Goal: Find specific page/section: Find specific page/section

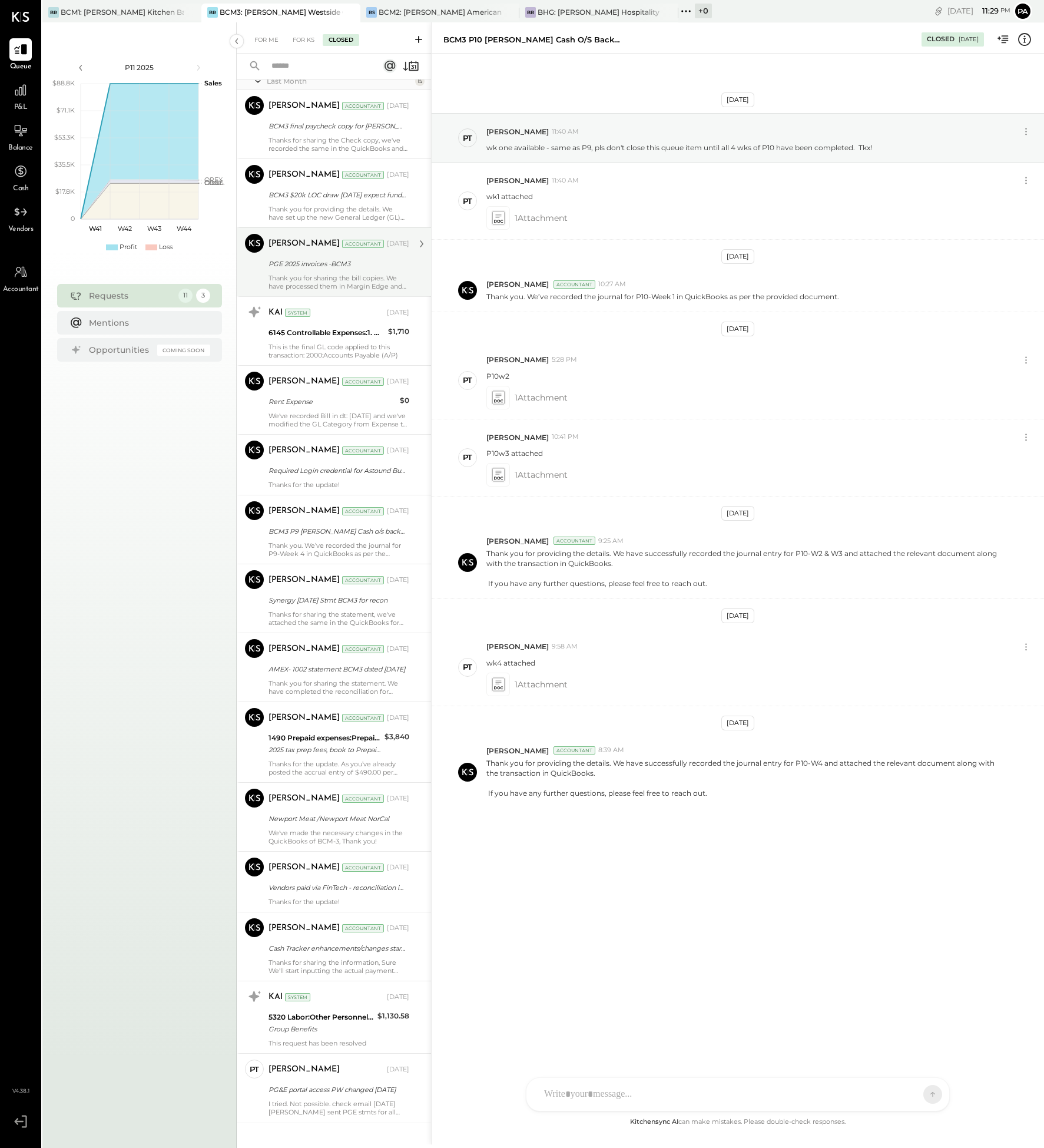
scroll to position [495, 0]
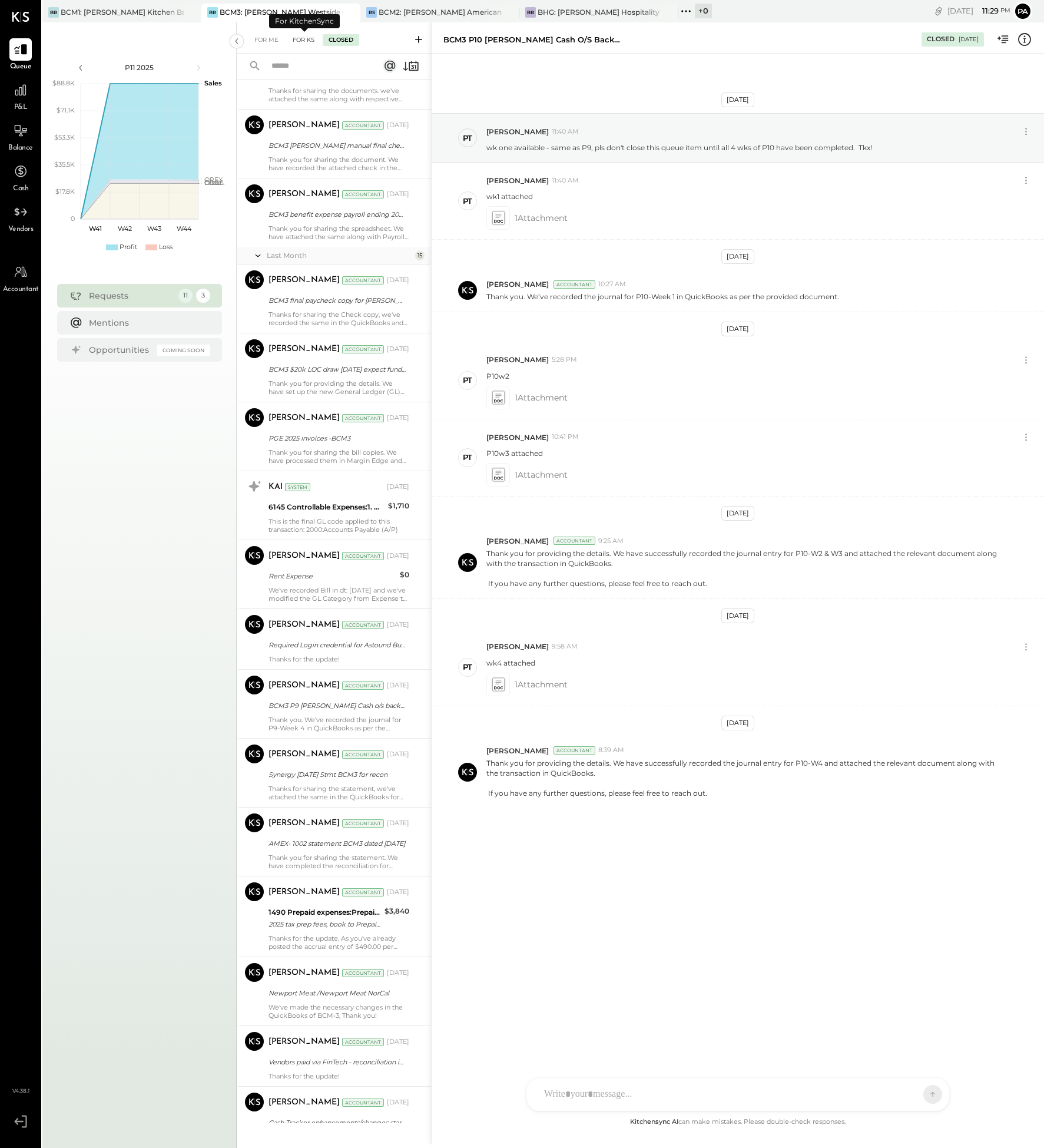
click at [301, 39] on div "For KS" at bounding box center [304, 39] width 34 height 12
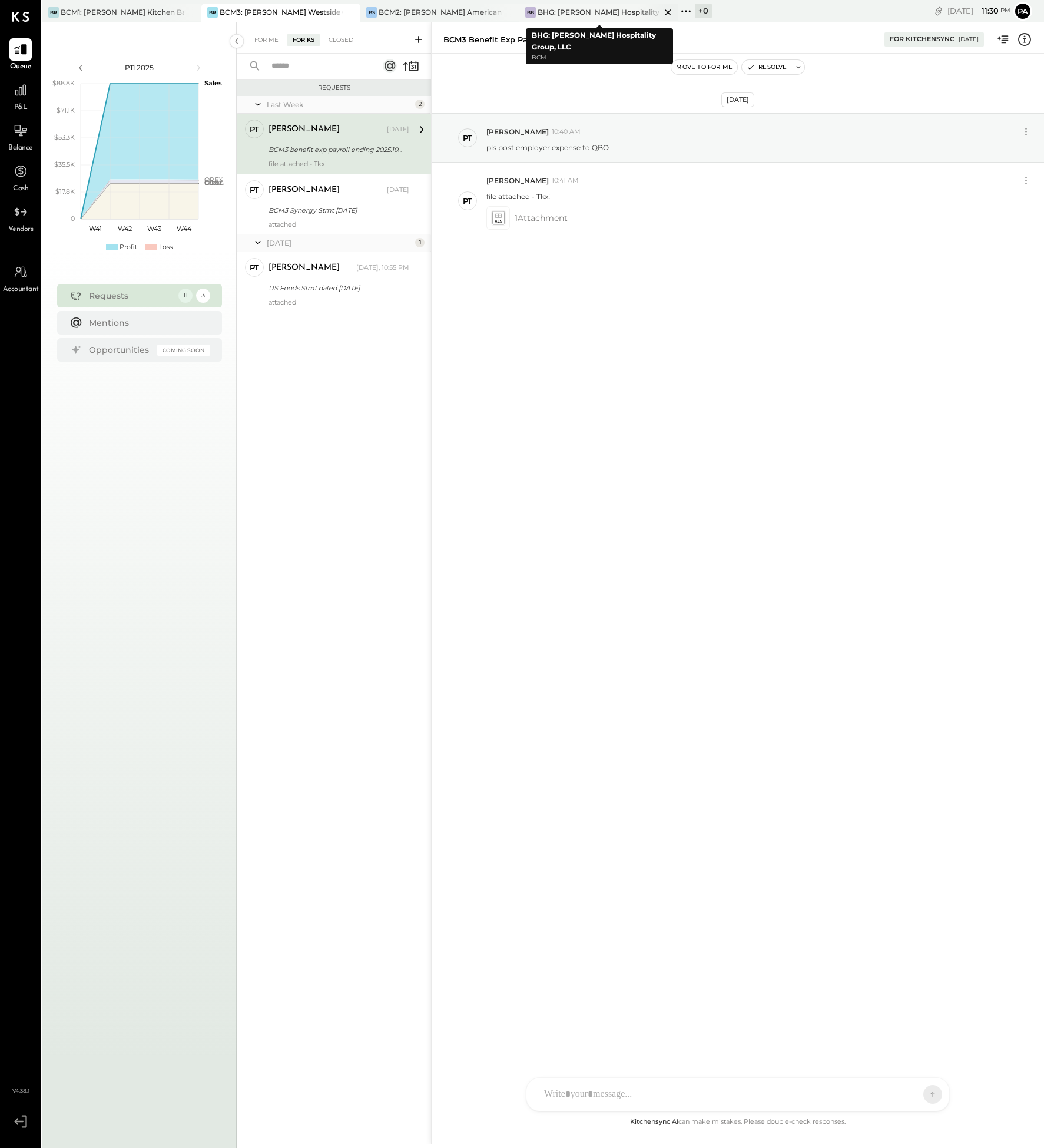
click at [600, 8] on div "BHG: [PERSON_NAME] Hospitality Group, LLC" at bounding box center [599, 12] width 123 height 10
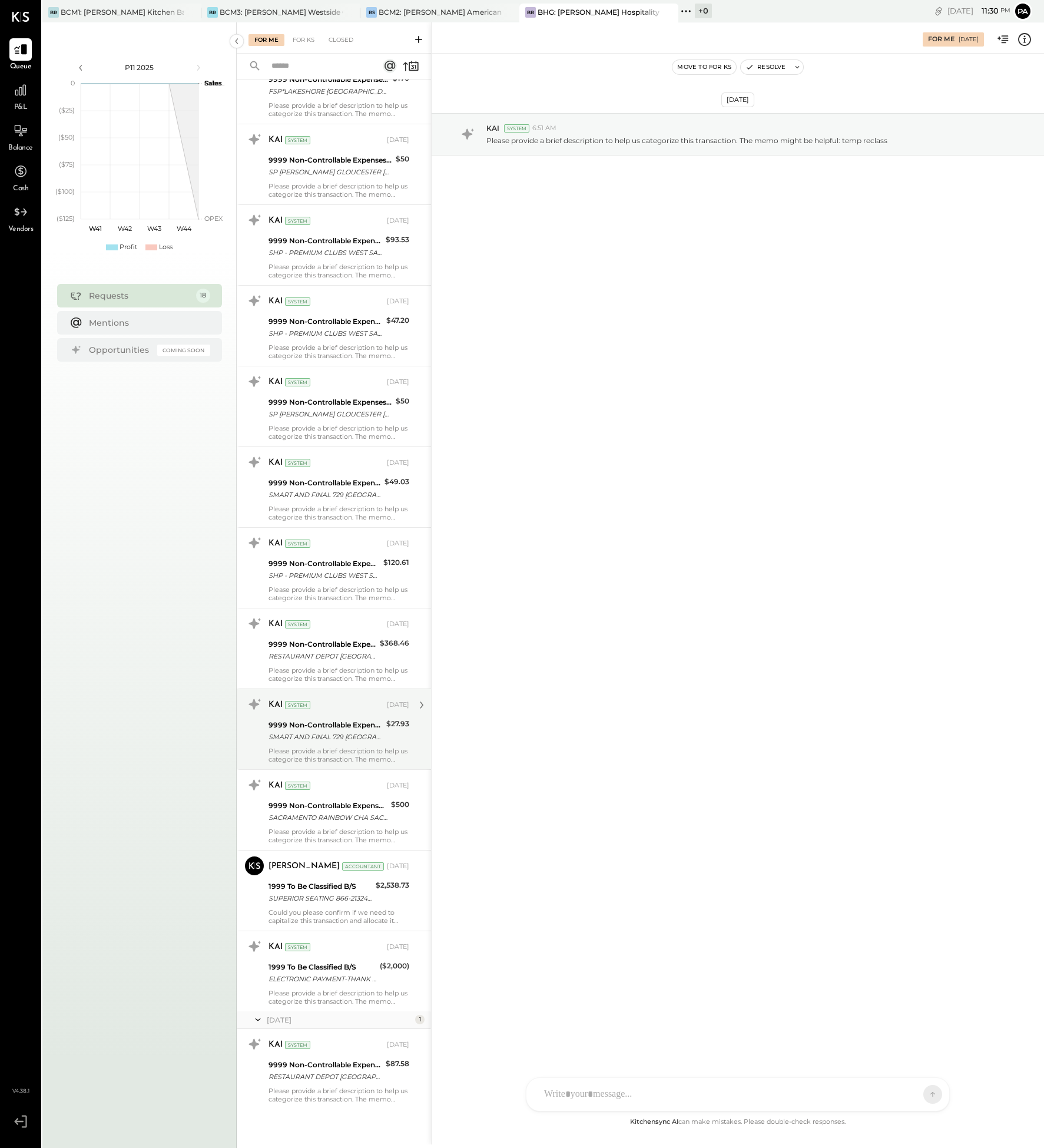
scroll to position [512, 0]
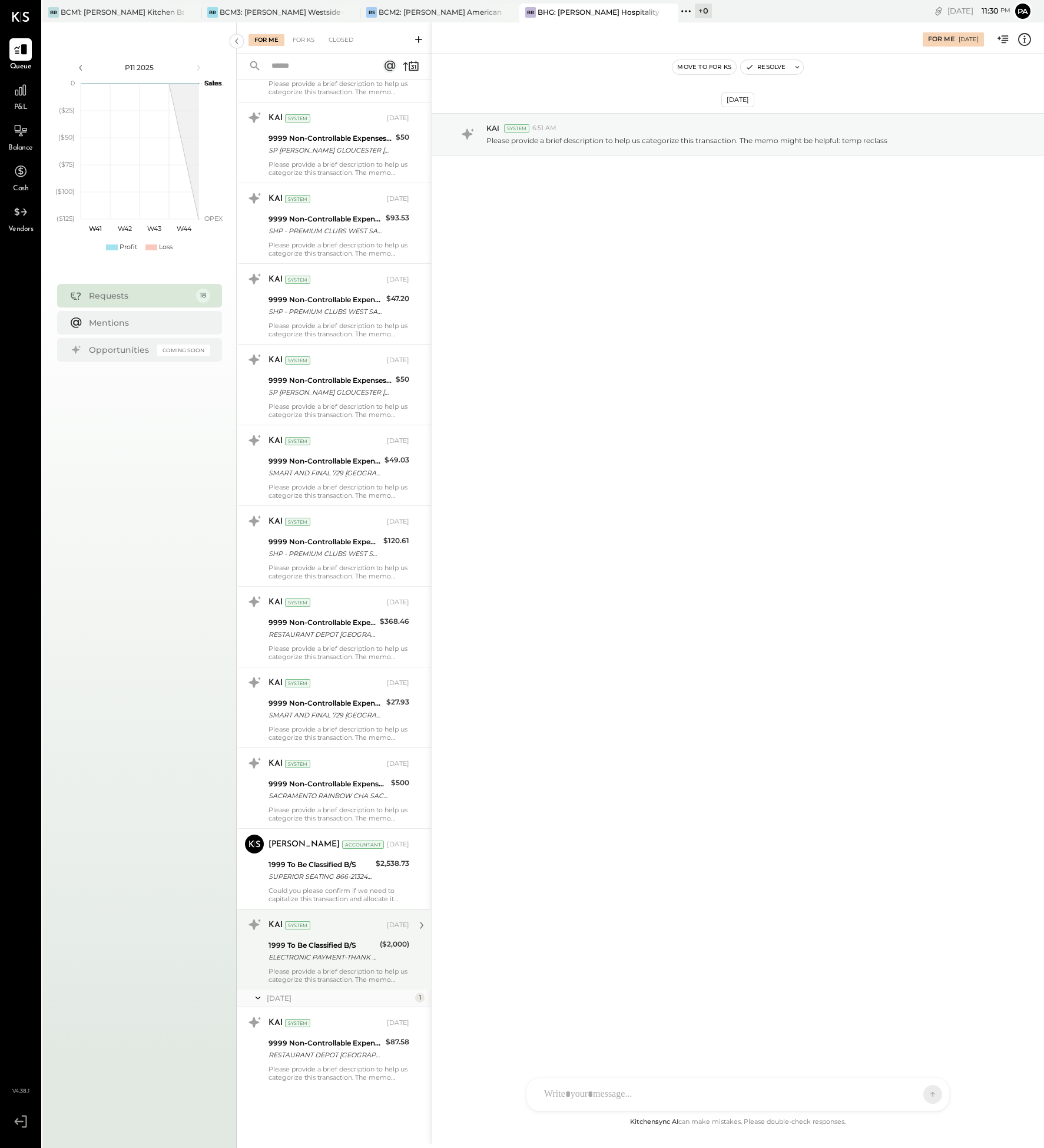
click at [341, 968] on div "Please provide a brief description to help us categorize this transaction. The …" at bounding box center [338, 975] width 141 height 17
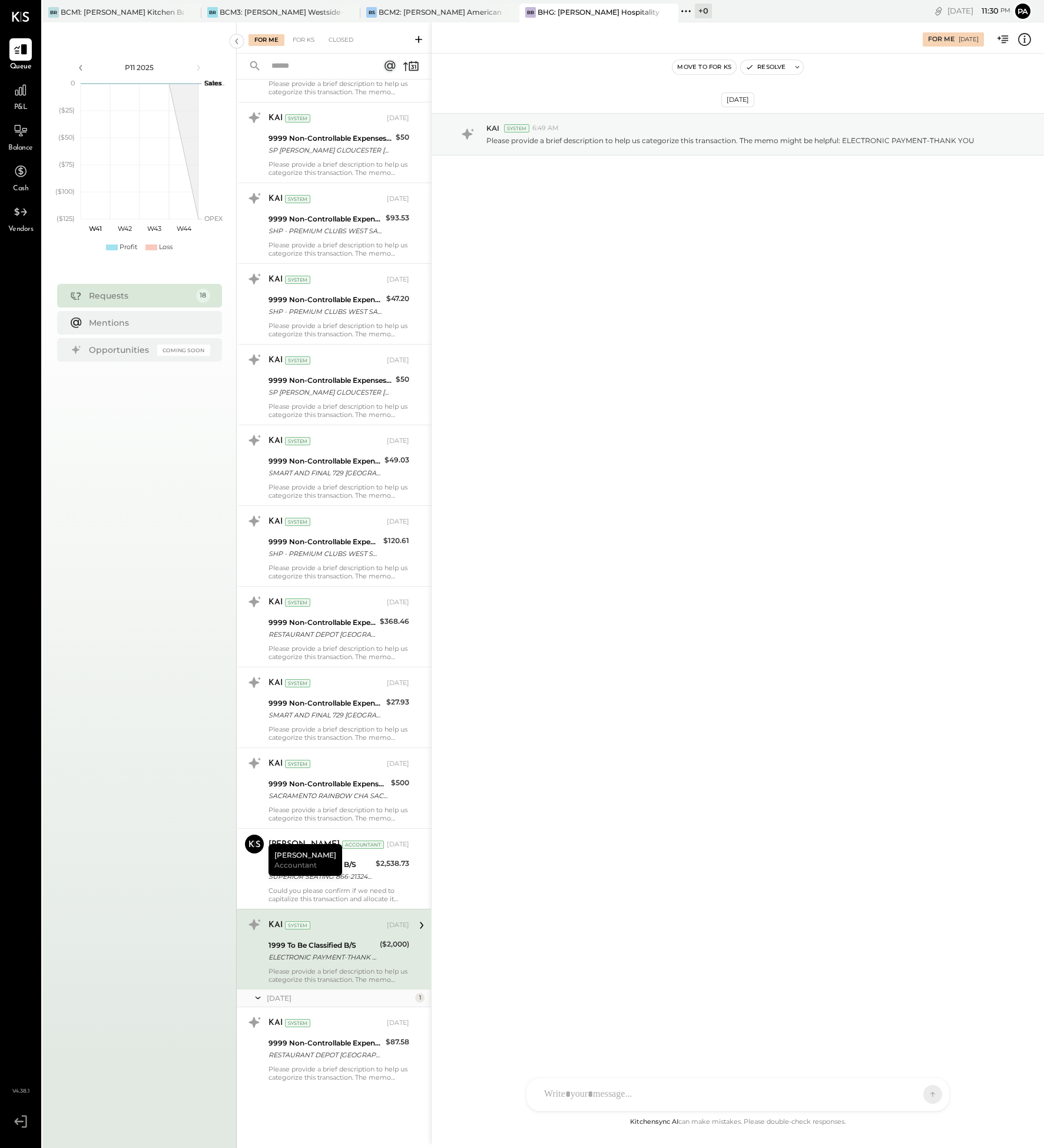
click at [13, 1119] on icon at bounding box center [20, 1121] width 21 height 18
